Goal: Task Accomplishment & Management: Complete application form

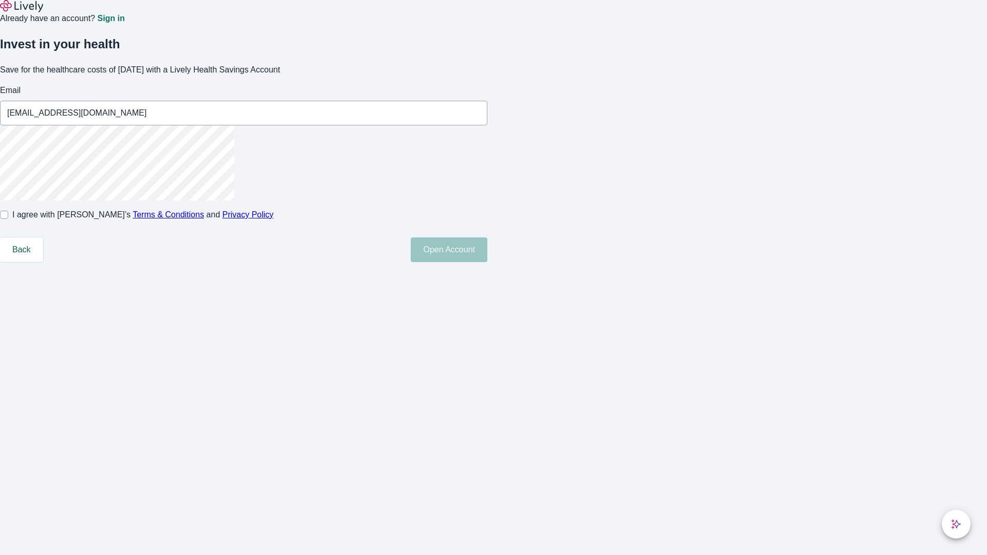
click at [8, 219] on input "I agree with Lively’s Terms & Conditions and Privacy Policy" at bounding box center [4, 215] width 8 height 8
checkbox input "true"
click at [487, 262] on button "Open Account" at bounding box center [449, 249] width 77 height 25
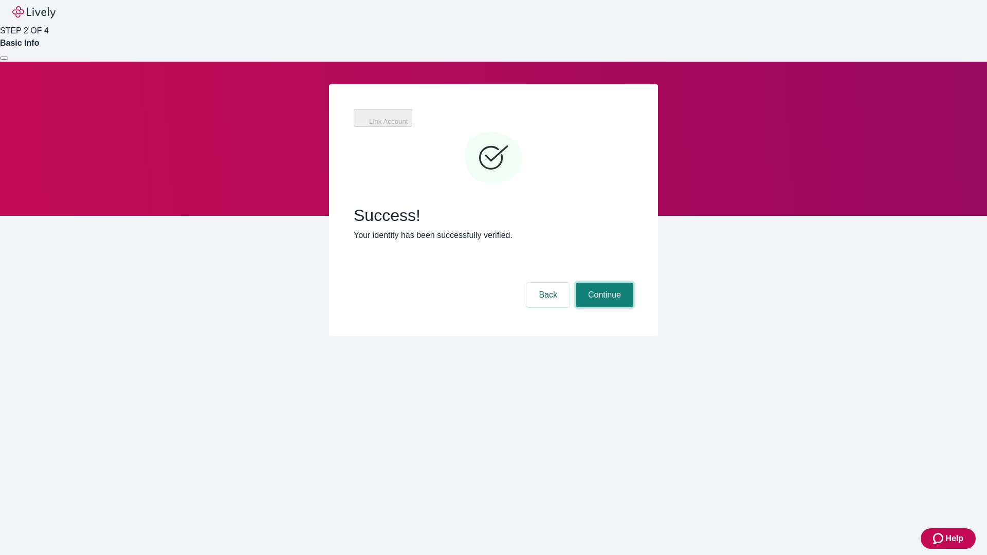
click at [603, 283] on button "Continue" at bounding box center [605, 295] width 58 height 25
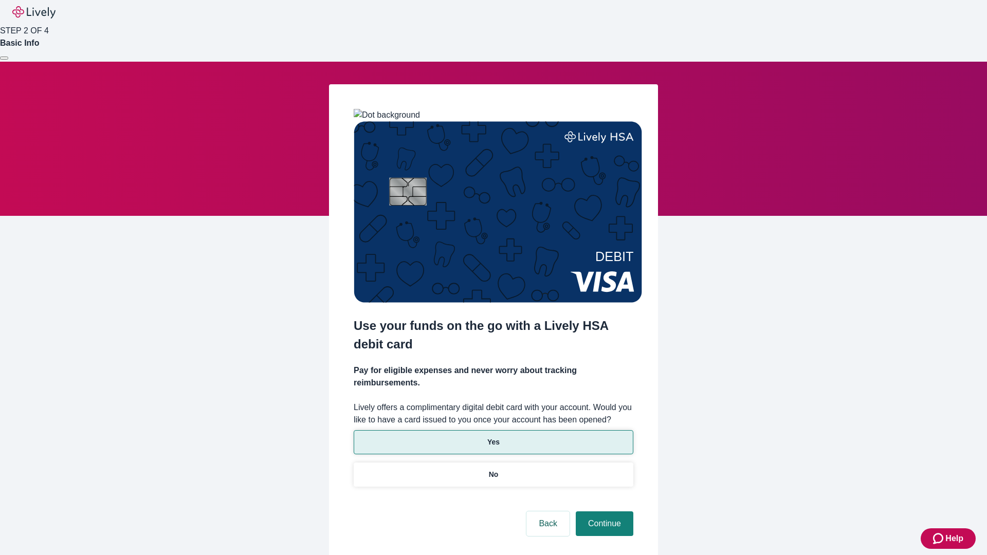
click at [493, 437] on p "Yes" at bounding box center [493, 442] width 12 height 11
click at [603, 511] on button "Continue" at bounding box center [605, 523] width 58 height 25
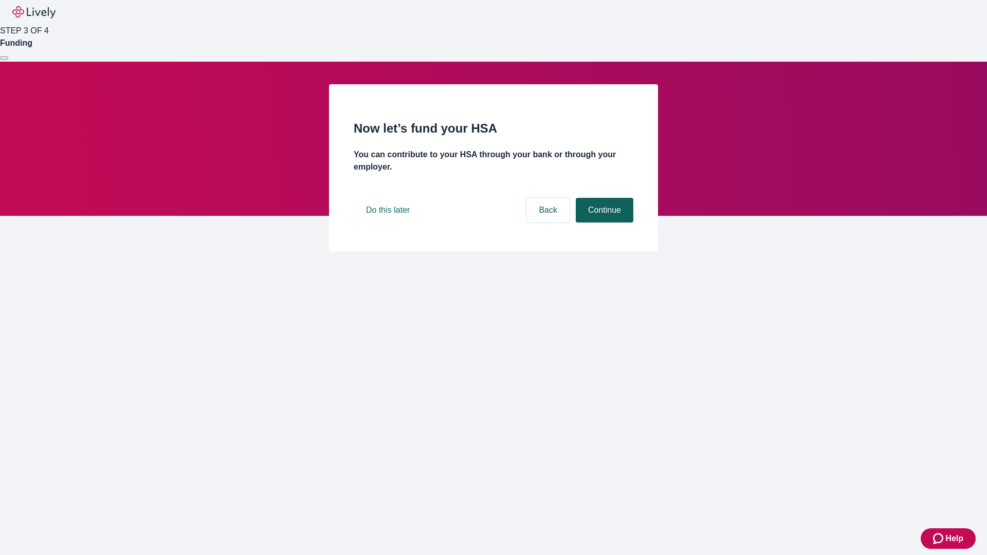
click at [603, 223] on button "Continue" at bounding box center [605, 210] width 58 height 25
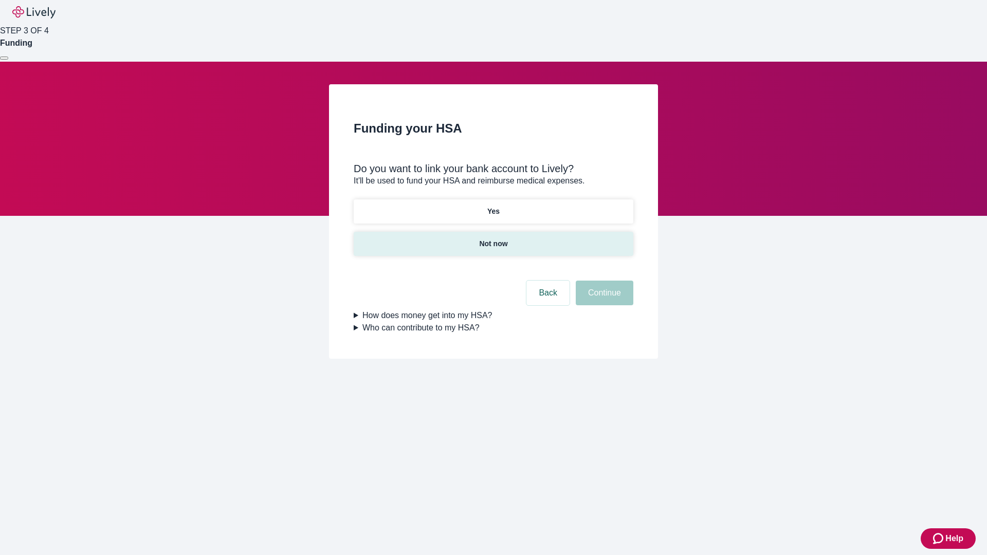
click at [493, 239] on p "Not now" at bounding box center [493, 244] width 28 height 11
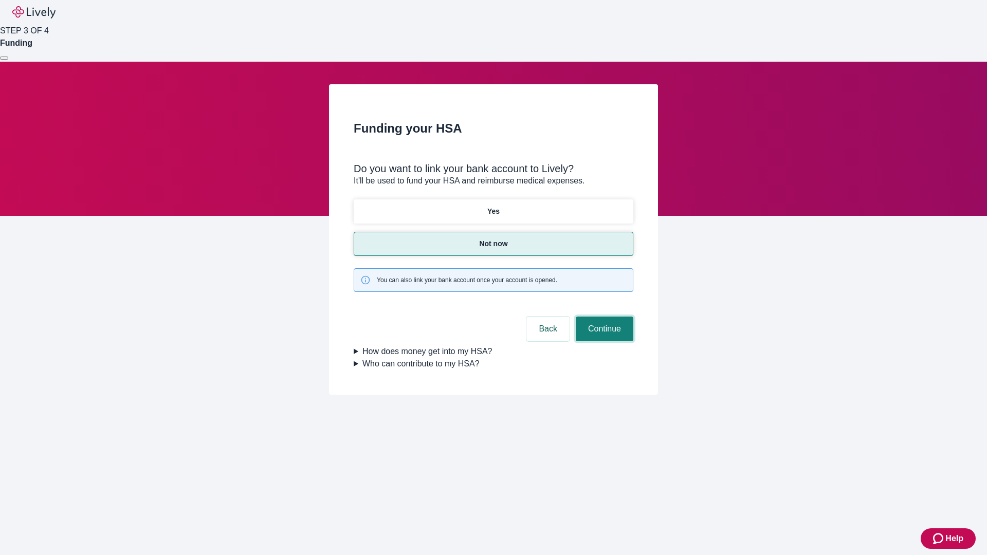
click at [603, 317] on button "Continue" at bounding box center [605, 329] width 58 height 25
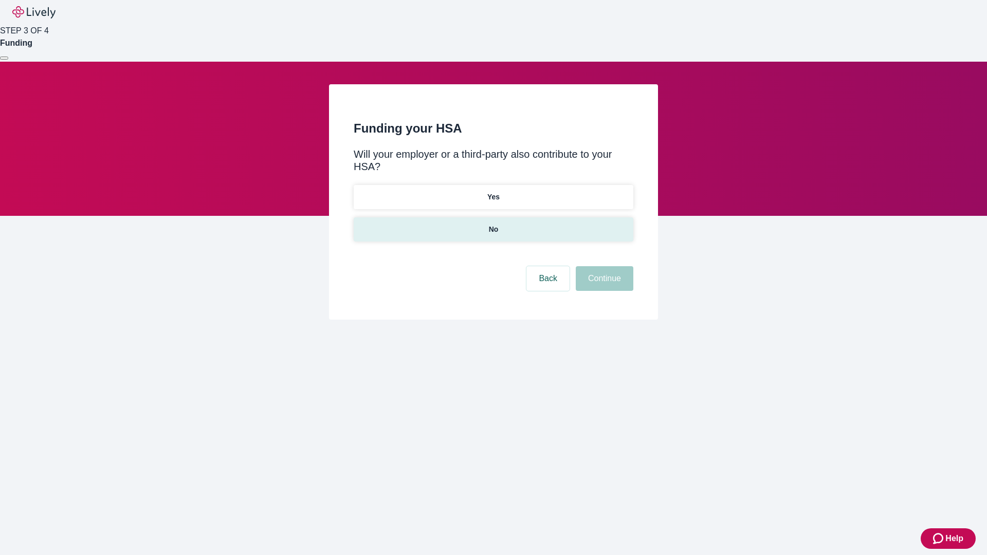
click at [493, 224] on p "No" at bounding box center [494, 229] width 10 height 11
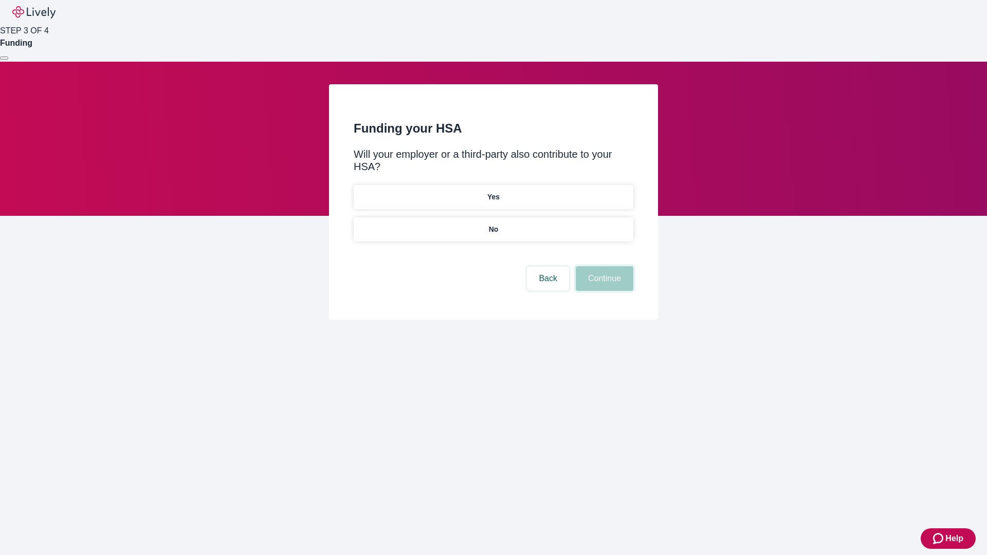
click at [603, 266] on button "Continue" at bounding box center [605, 278] width 58 height 25
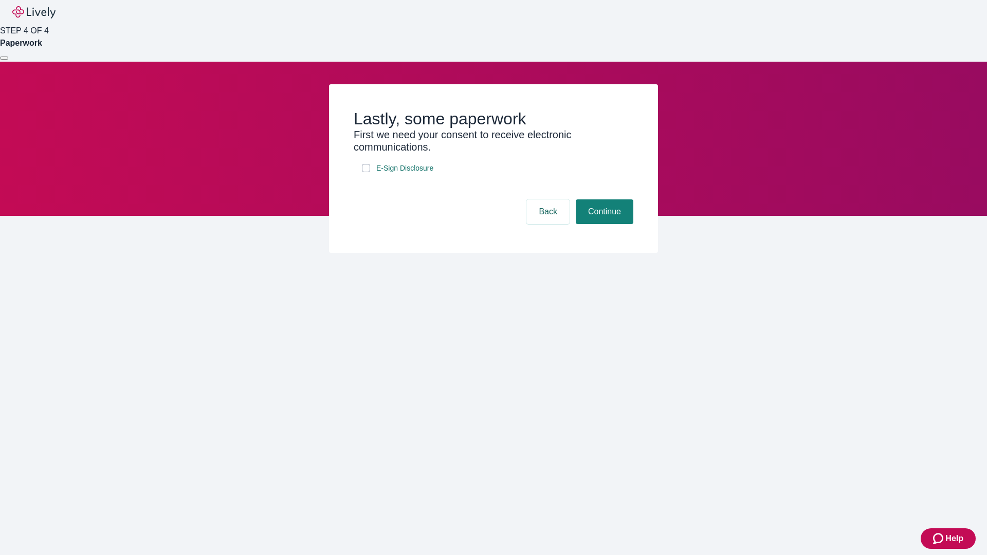
click at [366, 172] on input "E-Sign Disclosure" at bounding box center [366, 168] width 8 height 8
checkbox input "true"
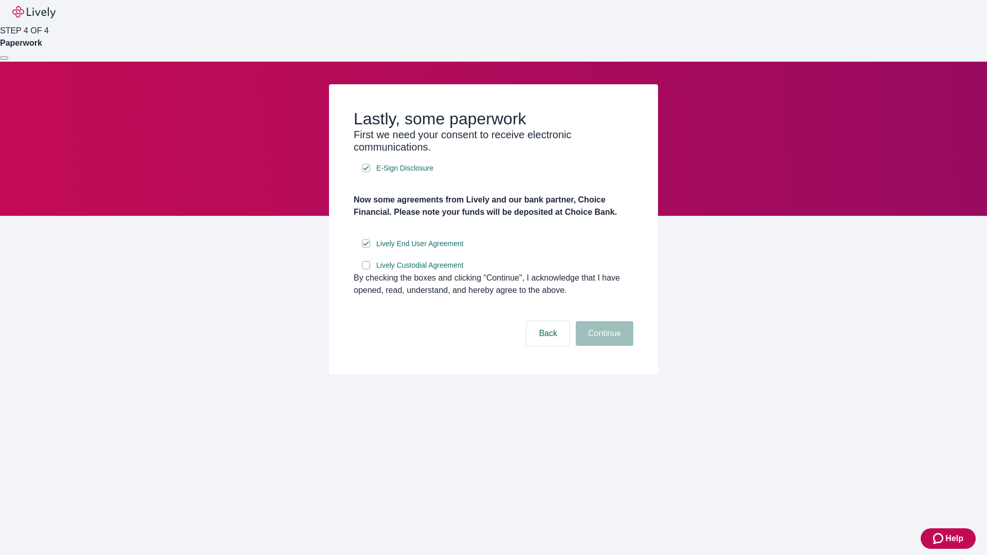
click at [366, 269] on input "Lively Custodial Agreement" at bounding box center [366, 265] width 8 height 8
checkbox input "true"
click at [603, 346] on button "Continue" at bounding box center [605, 333] width 58 height 25
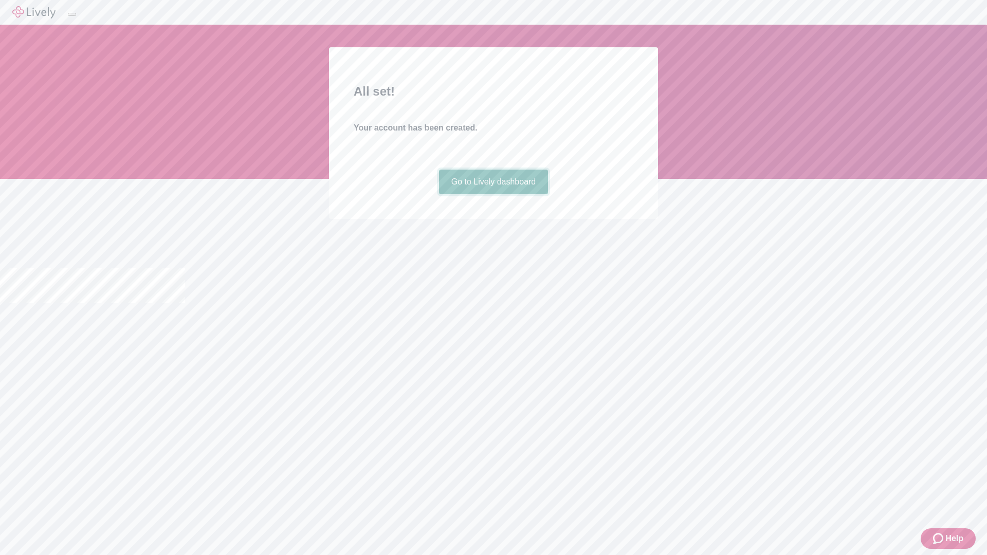
click at [493, 194] on link "Go to Lively dashboard" at bounding box center [493, 182] width 109 height 25
